Goal: Learn about a topic: Learn about a topic

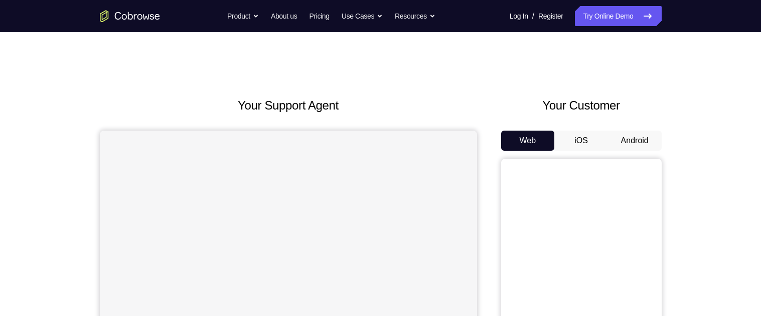
click at [634, 130] on button "Android" at bounding box center [635, 140] width 54 height 20
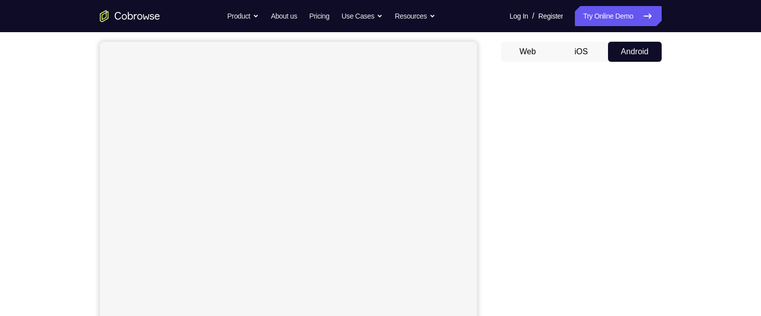
scroll to position [88, 0]
click at [570, 67] on div "Web iOS Android" at bounding box center [581, 210] width 161 height 337
click at [587, 51] on button "iOS" at bounding box center [581, 52] width 54 height 20
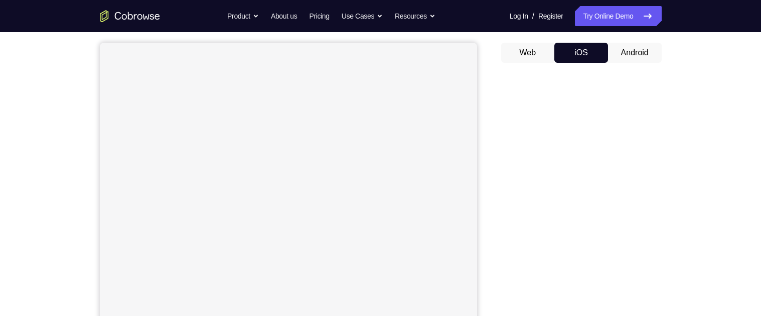
click at [554, 43] on button "iOS" at bounding box center [581, 53] width 54 height 20
click at [643, 48] on button "Android" at bounding box center [635, 53] width 54 height 20
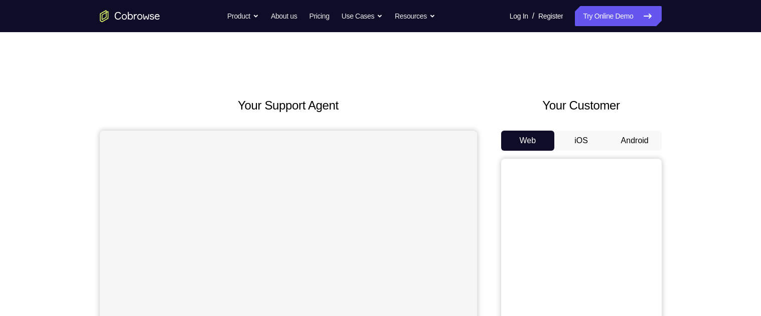
click at [636, 150] on button "Android" at bounding box center [635, 140] width 54 height 20
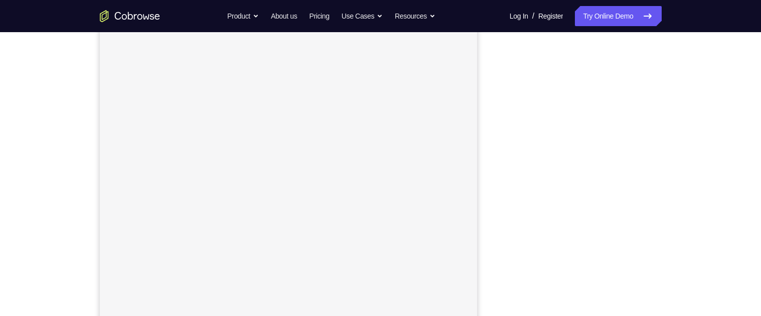
scroll to position [142, 0]
